Goal: Information Seeking & Learning: Learn about a topic

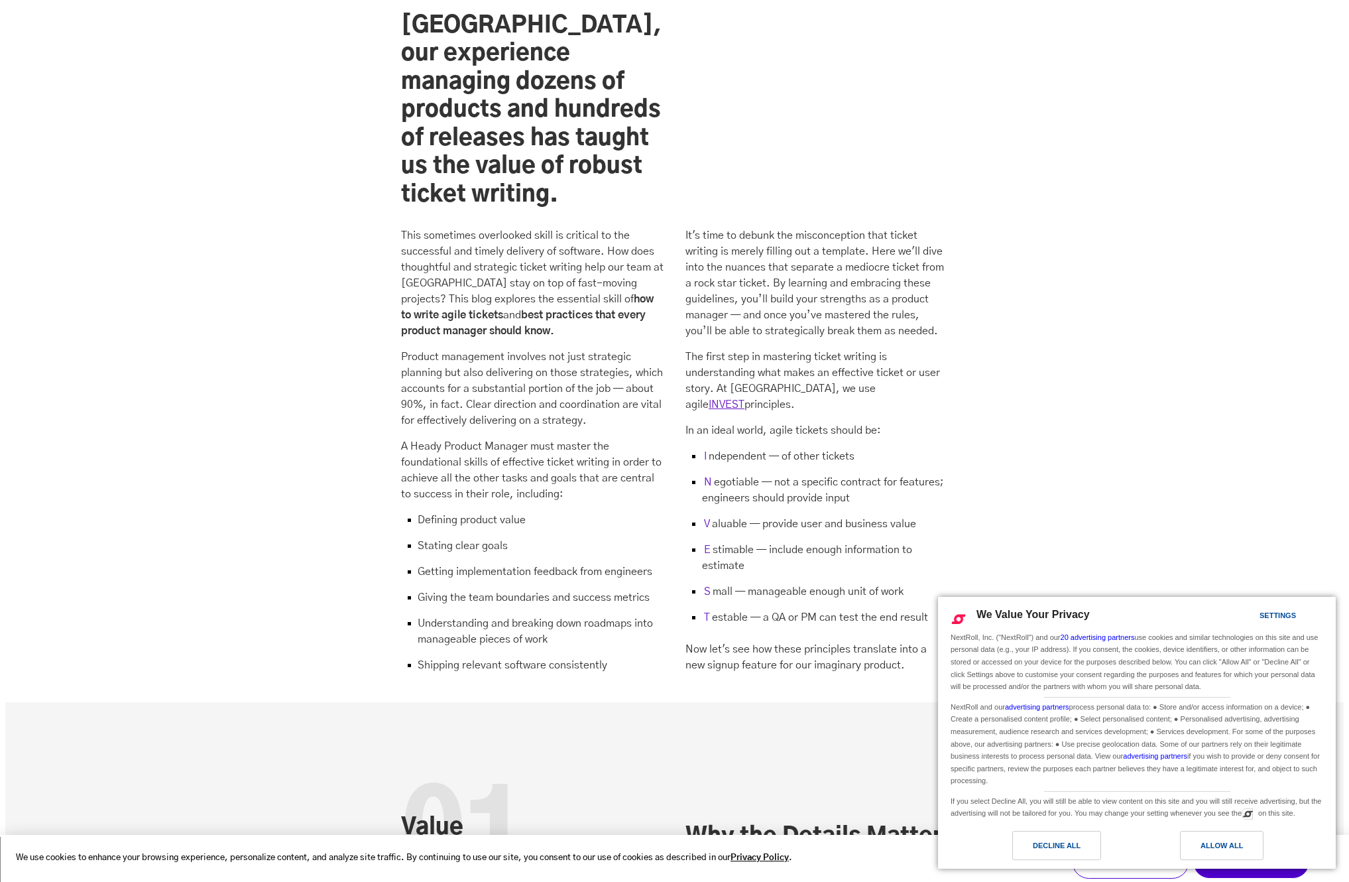
scroll to position [1228, 0]
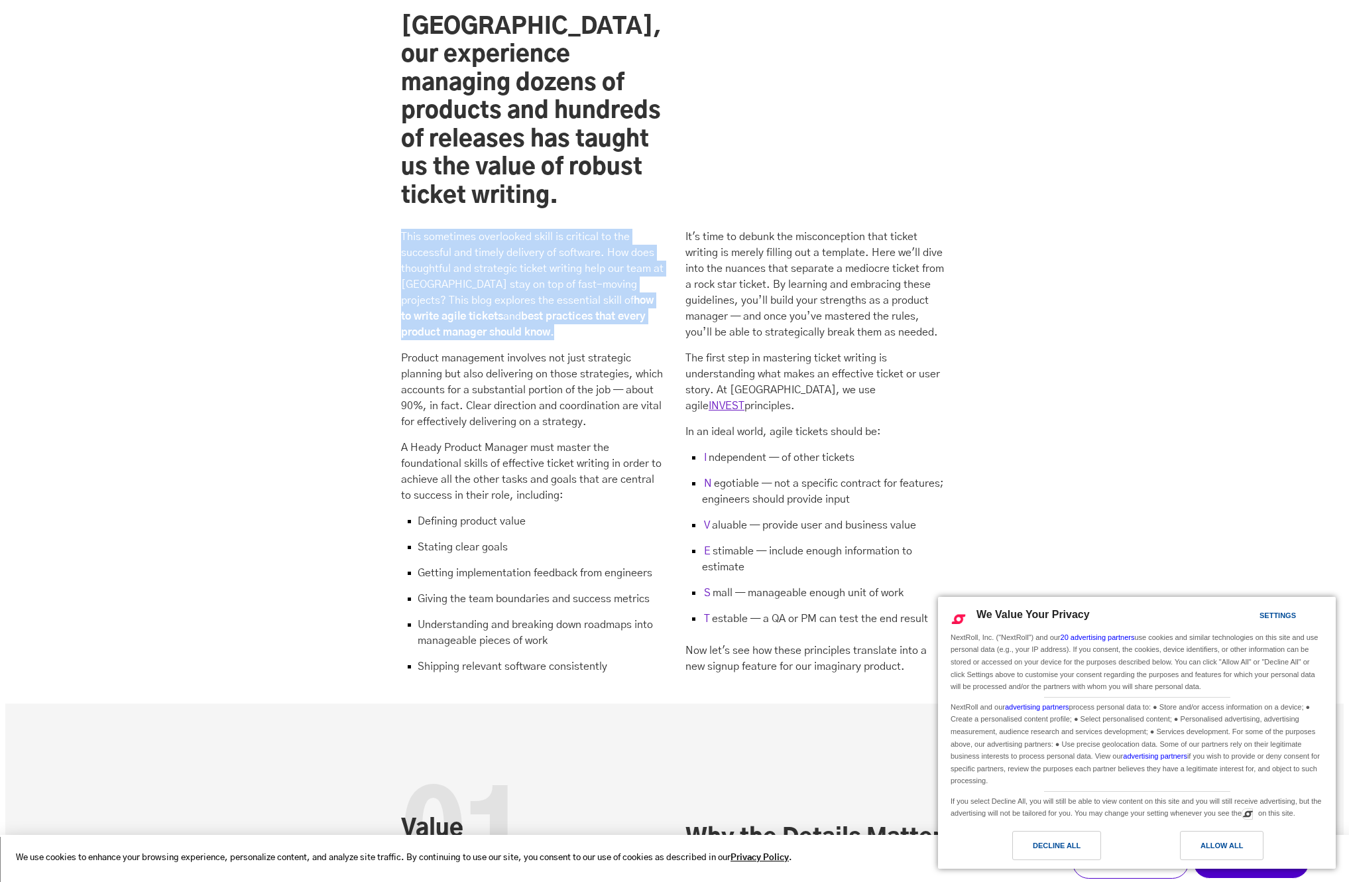
drag, startPoint x: 403, startPoint y: 180, endPoint x: 618, endPoint y: 271, distance: 233.8
click at [618, 271] on p "This sometimes overlooked skill is critical to the successful and timely delive…" at bounding box center [532, 284] width 262 height 111
click at [618, 271] on p "This sometimes overlooked skill is critical to the successful and timely delive…" at bounding box center [532, 283] width 262 height 111
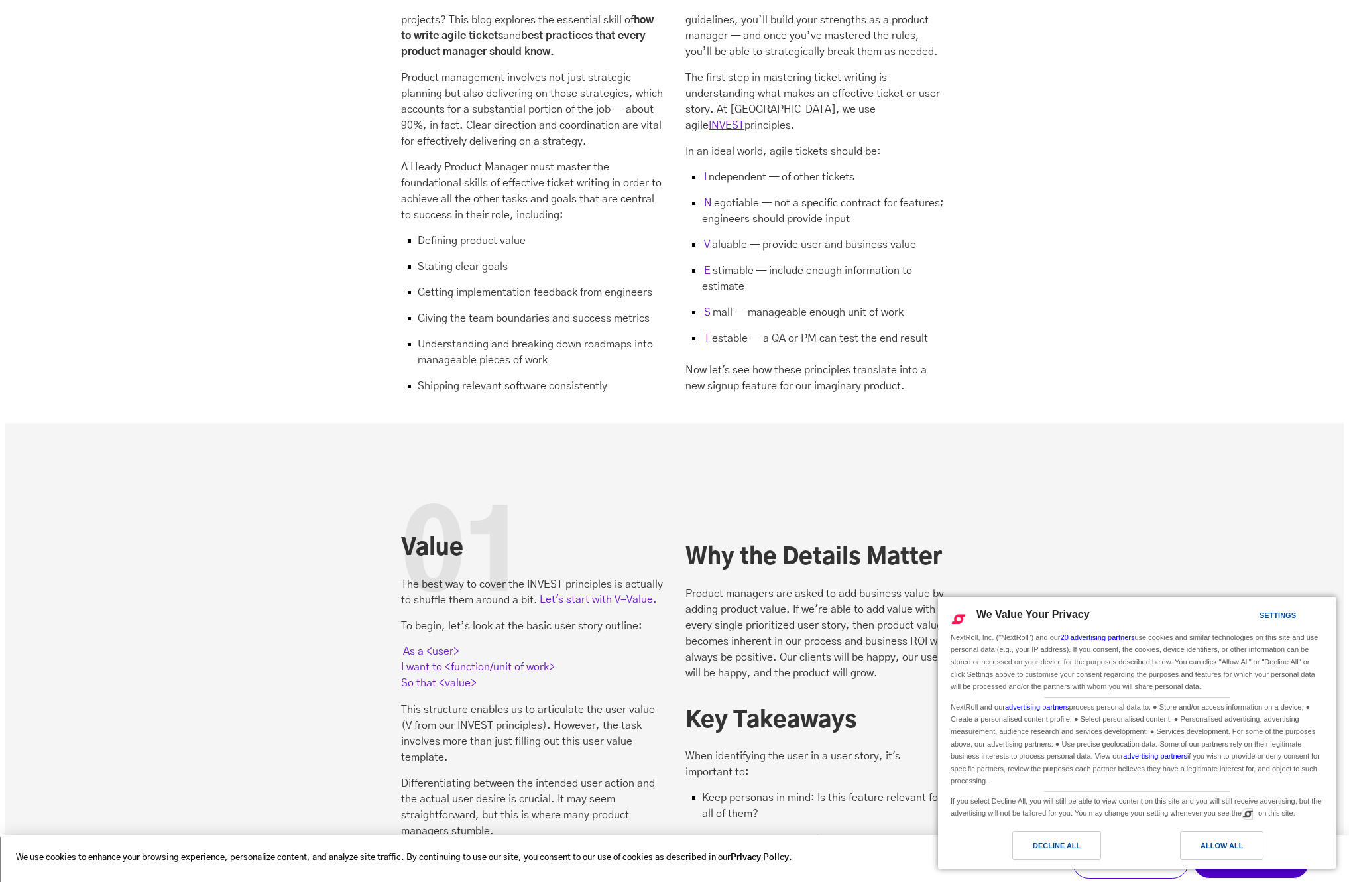
scroll to position [1504, 0]
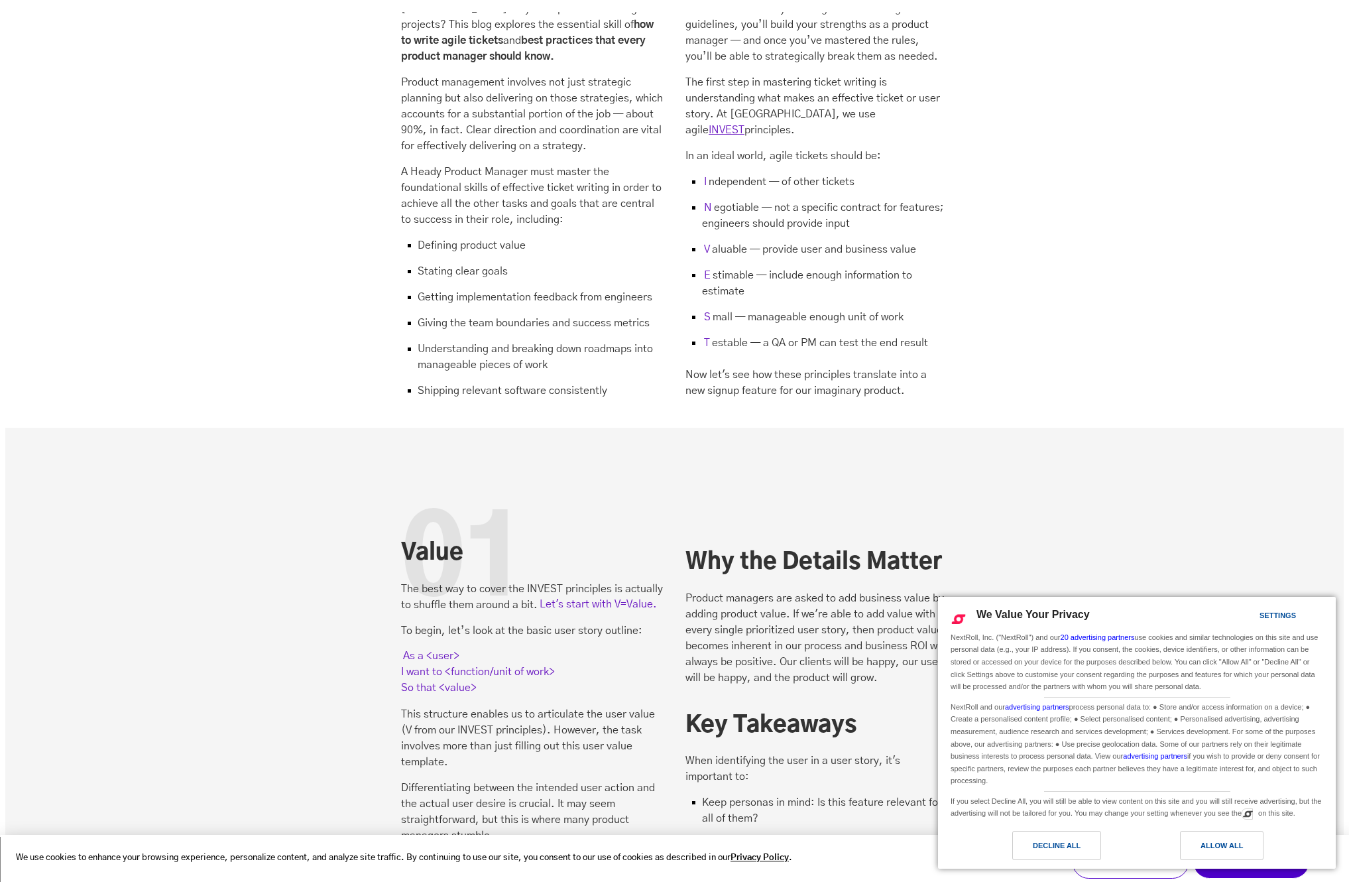
click at [734, 200] on li "N egotiable — not a specific contract for features; engineers should provide in…" at bounding box center [816, 221] width 262 height 42
click at [745, 200] on li "N egotiable — not a specific contract for features; engineers should provide in…" at bounding box center [816, 221] width 262 height 42
click at [750, 200] on li "N egotiable — not a specific contract for features; engineers should provide in…" at bounding box center [816, 221] width 262 height 42
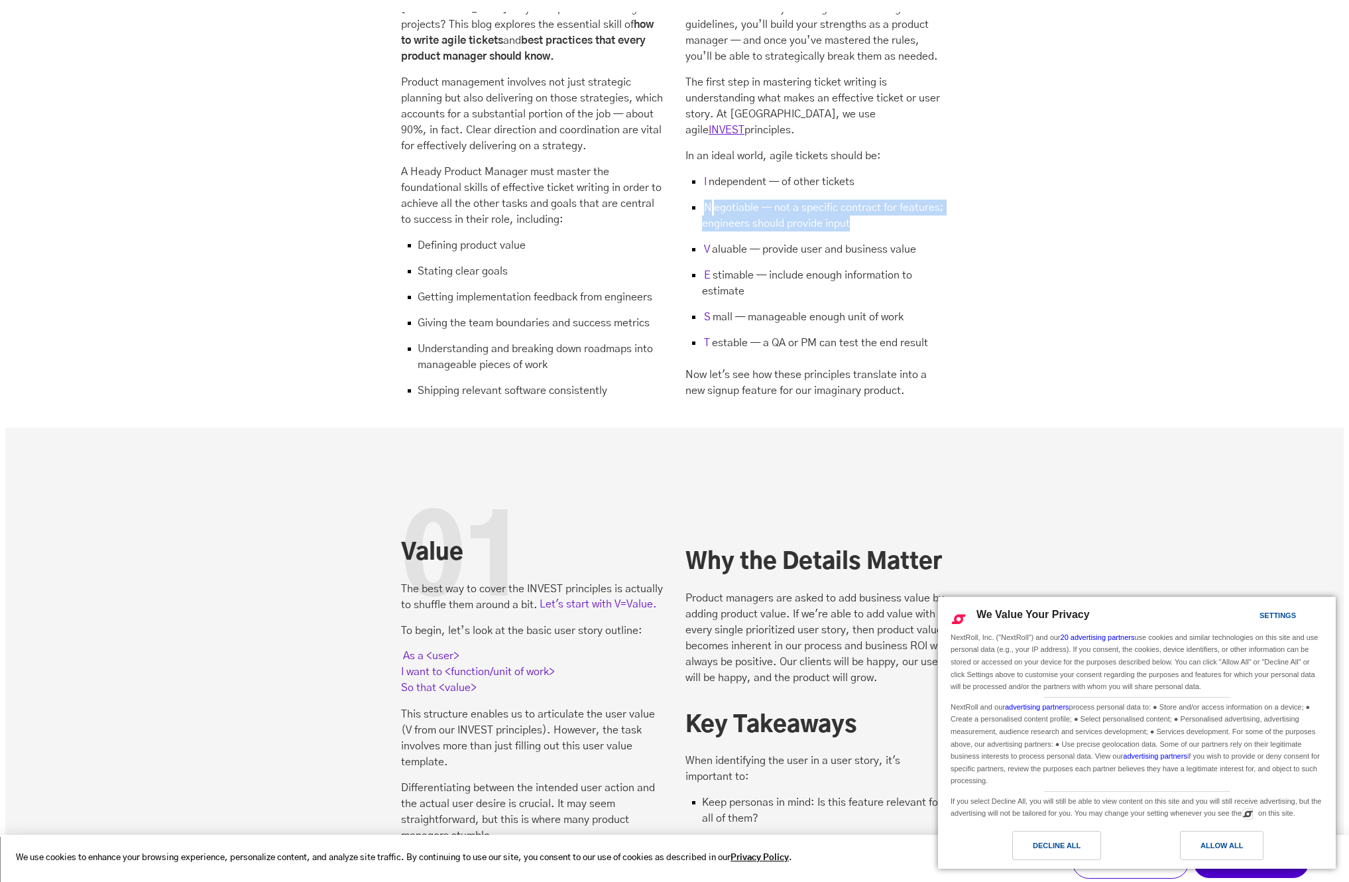
drag, startPoint x: 750, startPoint y: 137, endPoint x: 854, endPoint y: 147, distance: 105.3
click at [854, 200] on li "N egotiable — not a specific contract for features; engineers should provide in…" at bounding box center [816, 221] width 262 height 42
drag, startPoint x: 923, startPoint y: 180, endPoint x: 871, endPoint y: 119, distance: 80.5
click at [871, 174] on ul "I ndependent — of other tickets N egotiable — not a specific contract for featu…" at bounding box center [816, 262] width 262 height 177
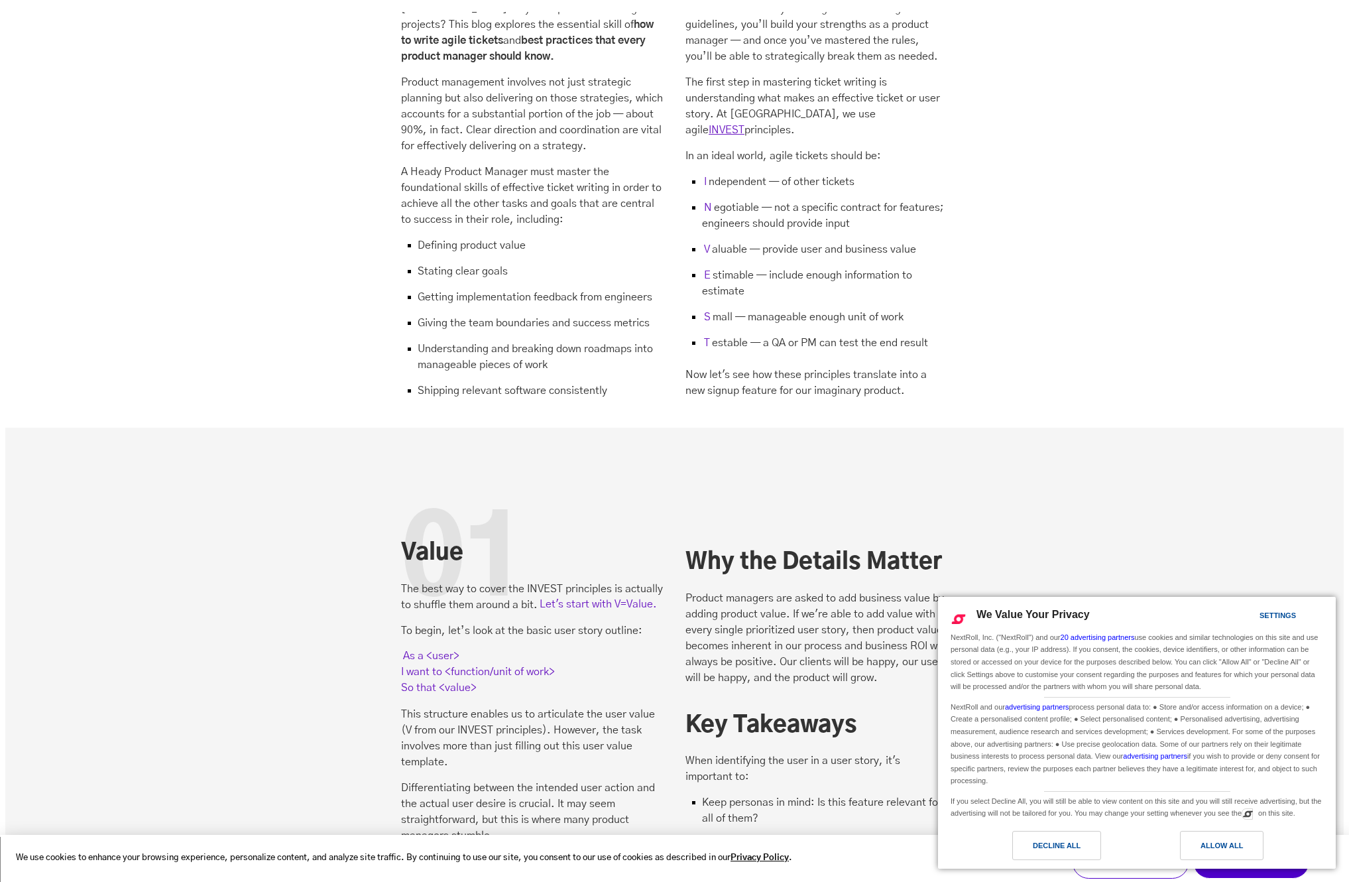
click at [871, 174] on li "I ndependent — of other tickets" at bounding box center [816, 187] width 262 height 26
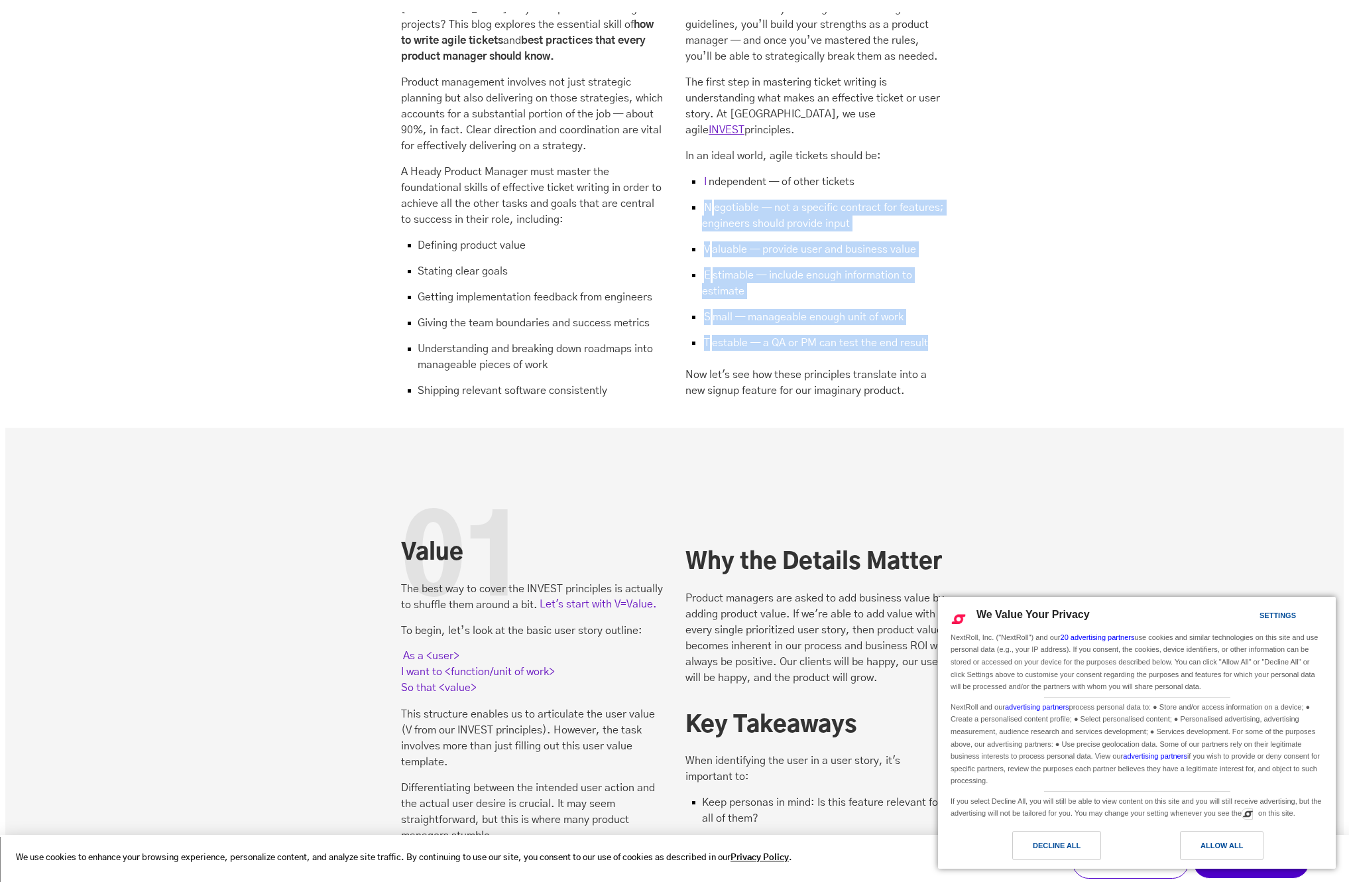
drag, startPoint x: 831, startPoint y: 126, endPoint x: 861, endPoint y: 281, distance: 158.0
click at [861, 281] on div "It's time to debunk the misconception that ticket writing is merely filling out…" at bounding box center [816, 175] width 262 height 445
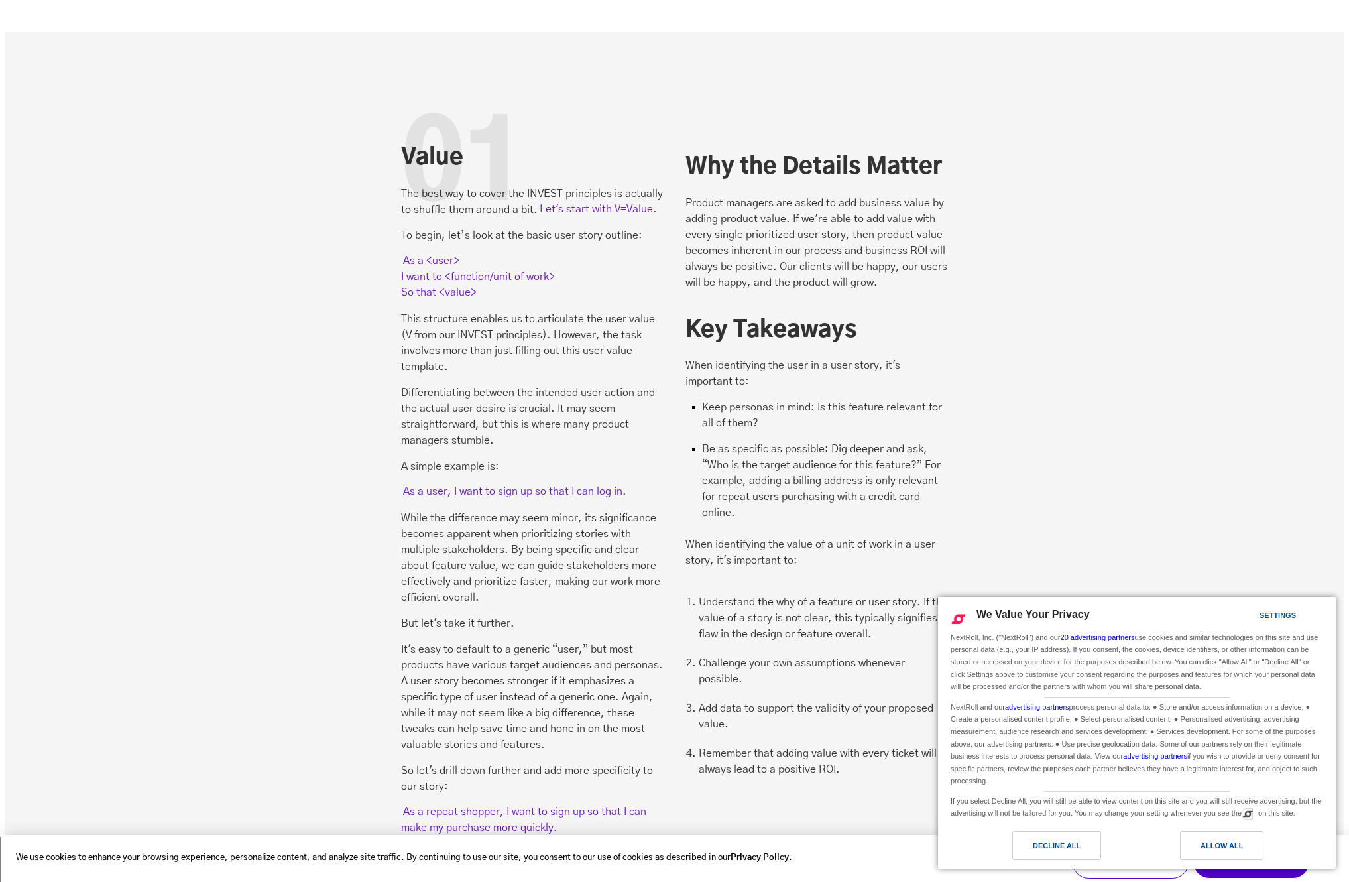
scroll to position [1900, 0]
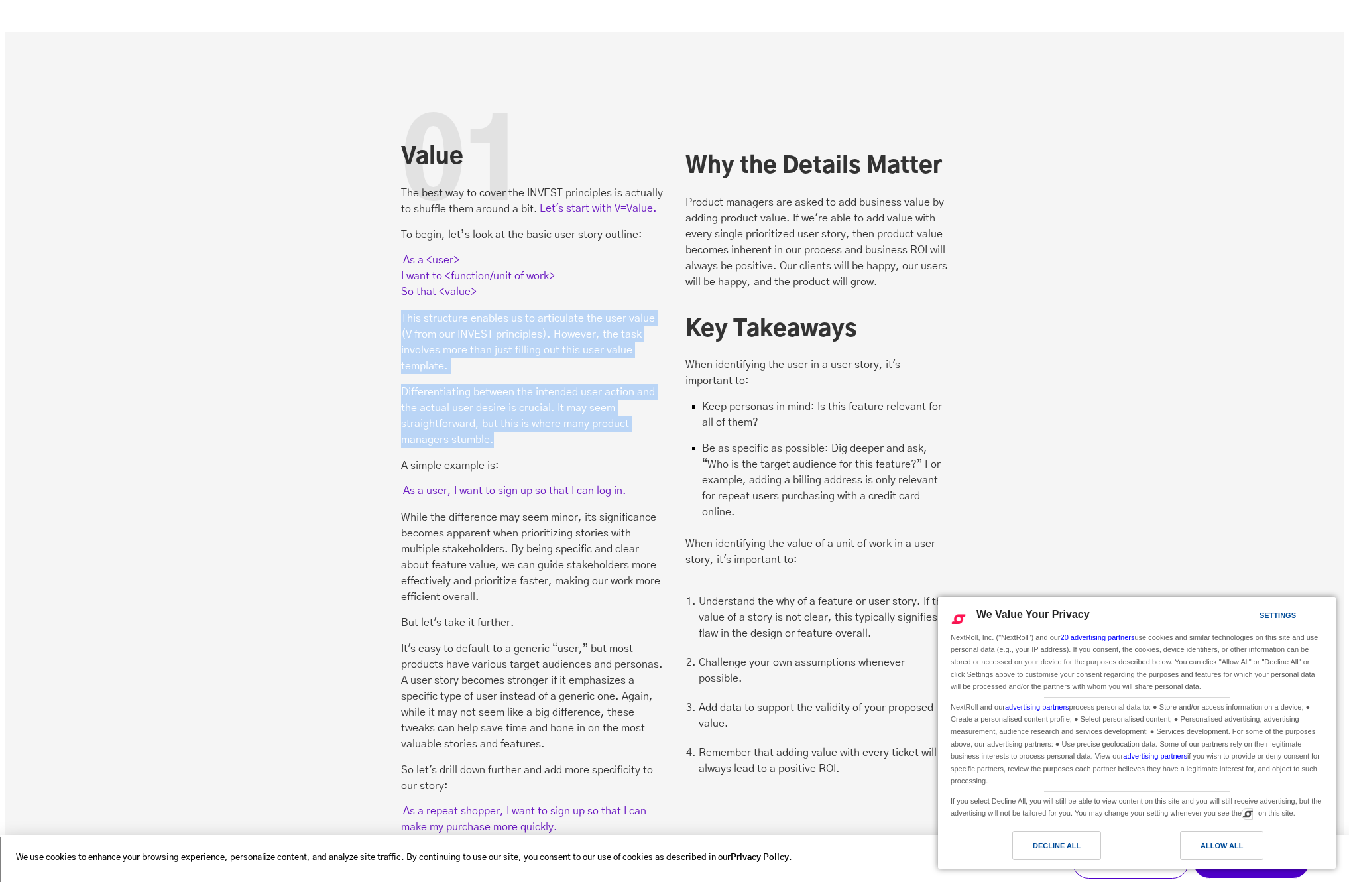
drag, startPoint x: 407, startPoint y: 252, endPoint x: 622, endPoint y: 376, distance: 248.6
click at [622, 376] on div "The best way to cover the INVEST principles is actually to shuffle them around …" at bounding box center [532, 547] width 262 height 724
click at [622, 384] on p "Differentiating between the intended user action and the actual user desire is …" at bounding box center [532, 416] width 262 height 64
